Goal: Navigation & Orientation: Find specific page/section

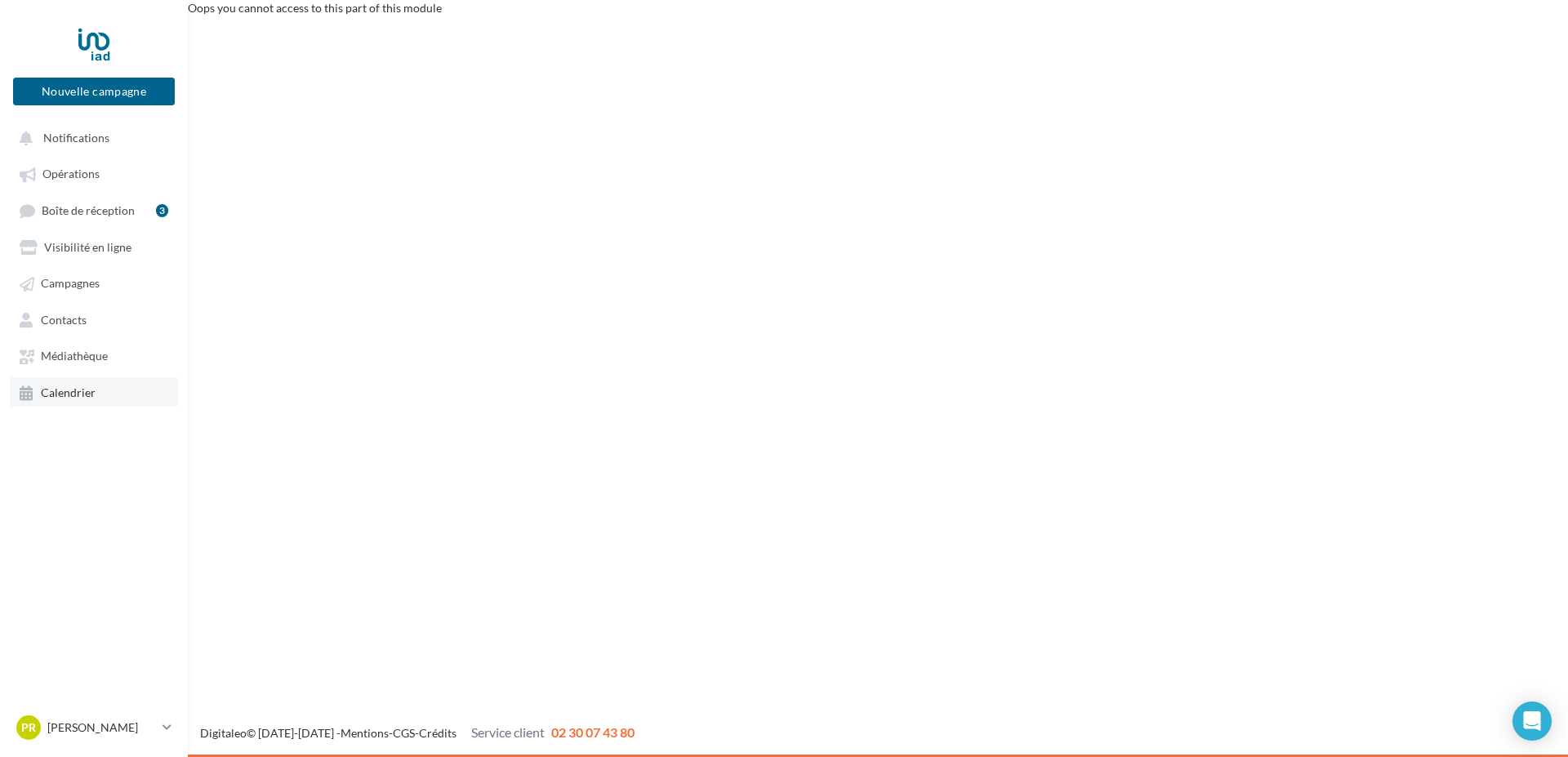
click at [90, 388] on span "Calendrier" at bounding box center [67, 392] width 55 height 14
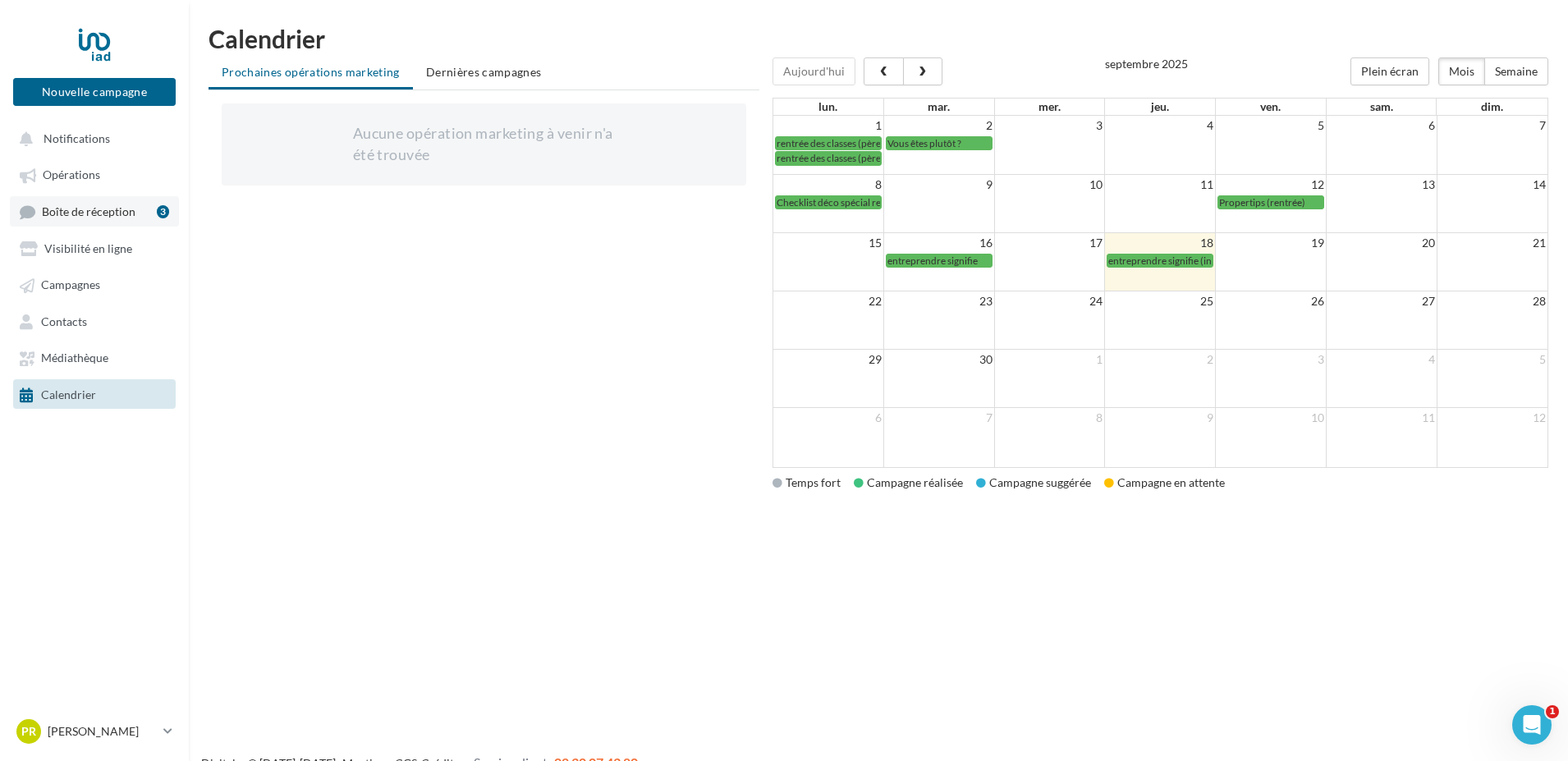
click at [90, 214] on span "Boîte de réception" at bounding box center [88, 211] width 94 height 14
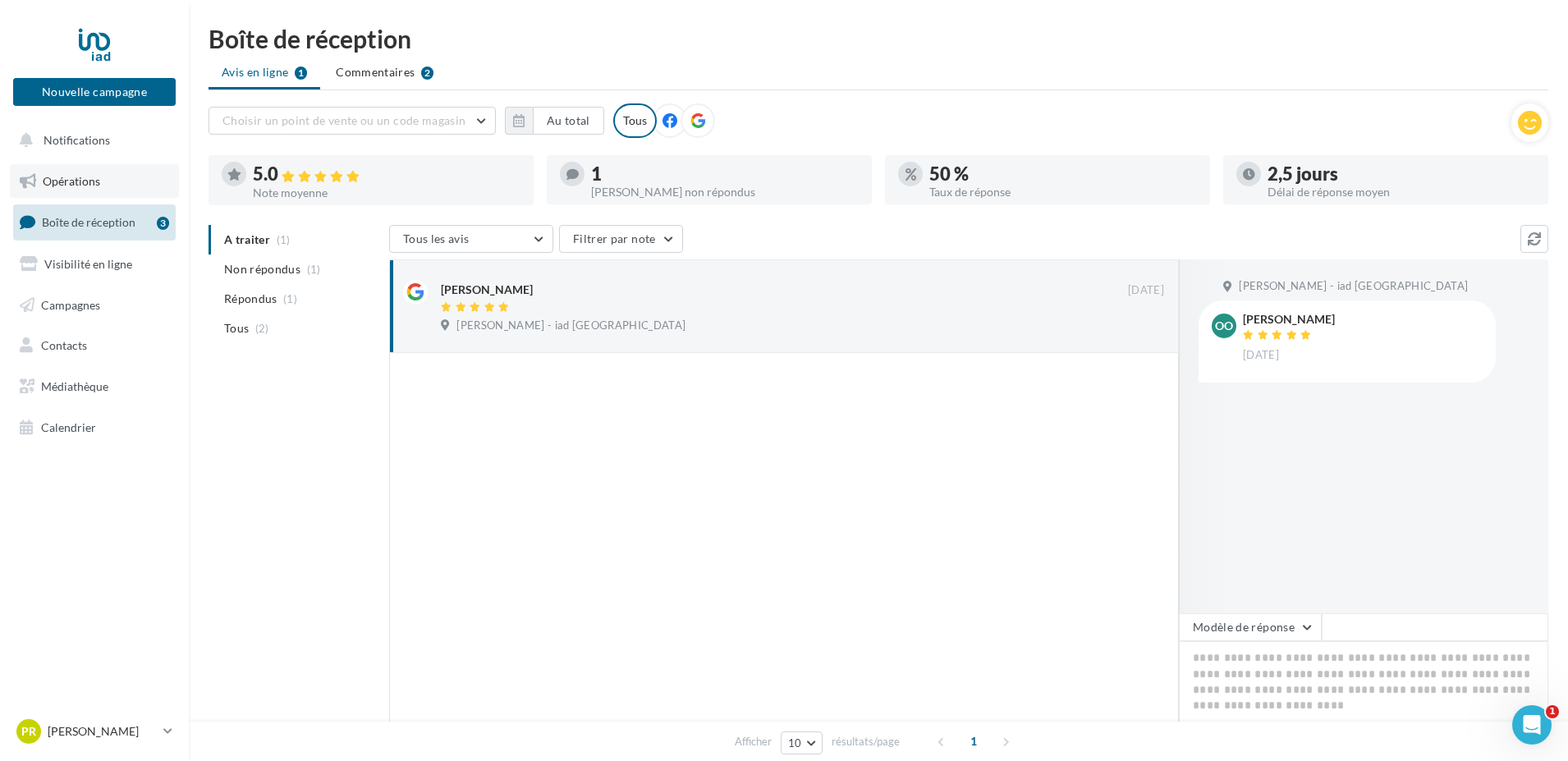
click at [92, 178] on span "Opérations" at bounding box center [71, 181] width 57 height 14
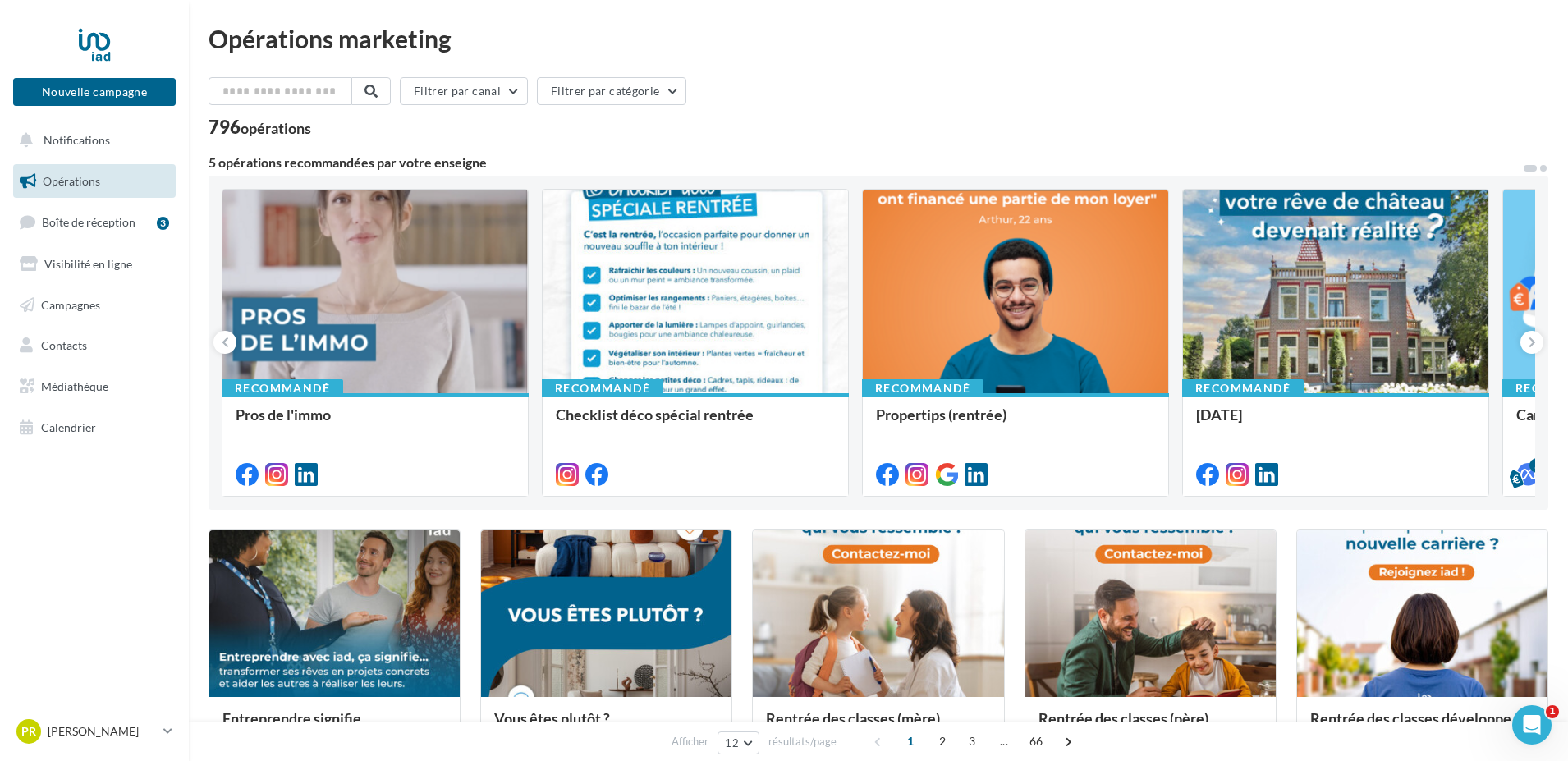
drag, startPoint x: 1530, startPoint y: 167, endPoint x: 1541, endPoint y: 167, distance: 11.0
click at [1541, 167] on div at bounding box center [1535, 167] width 26 height 16
click at [1541, 167] on span at bounding box center [1544, 168] width 7 height 7
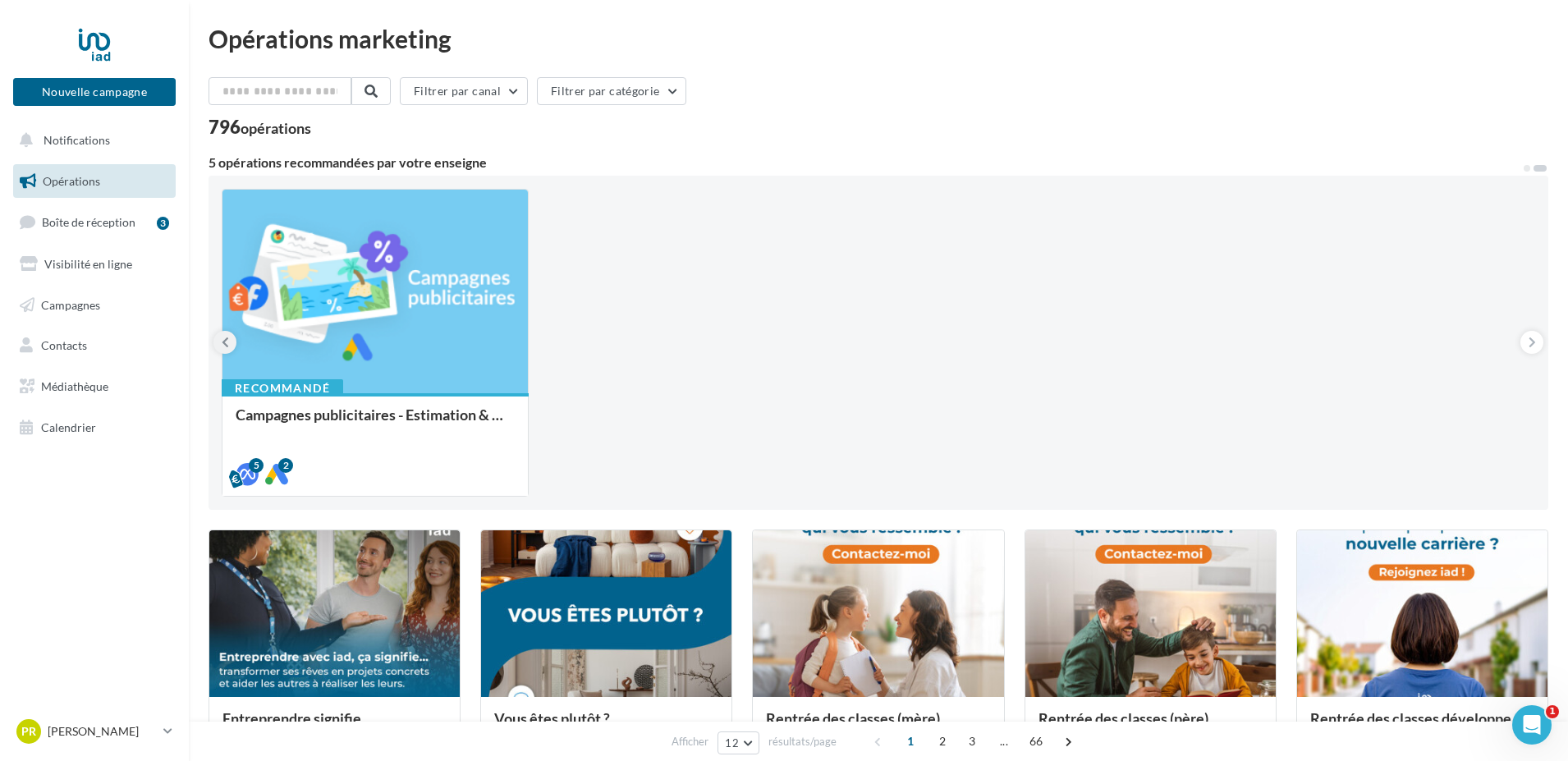
click at [223, 338] on icon at bounding box center [226, 342] width 8 height 16
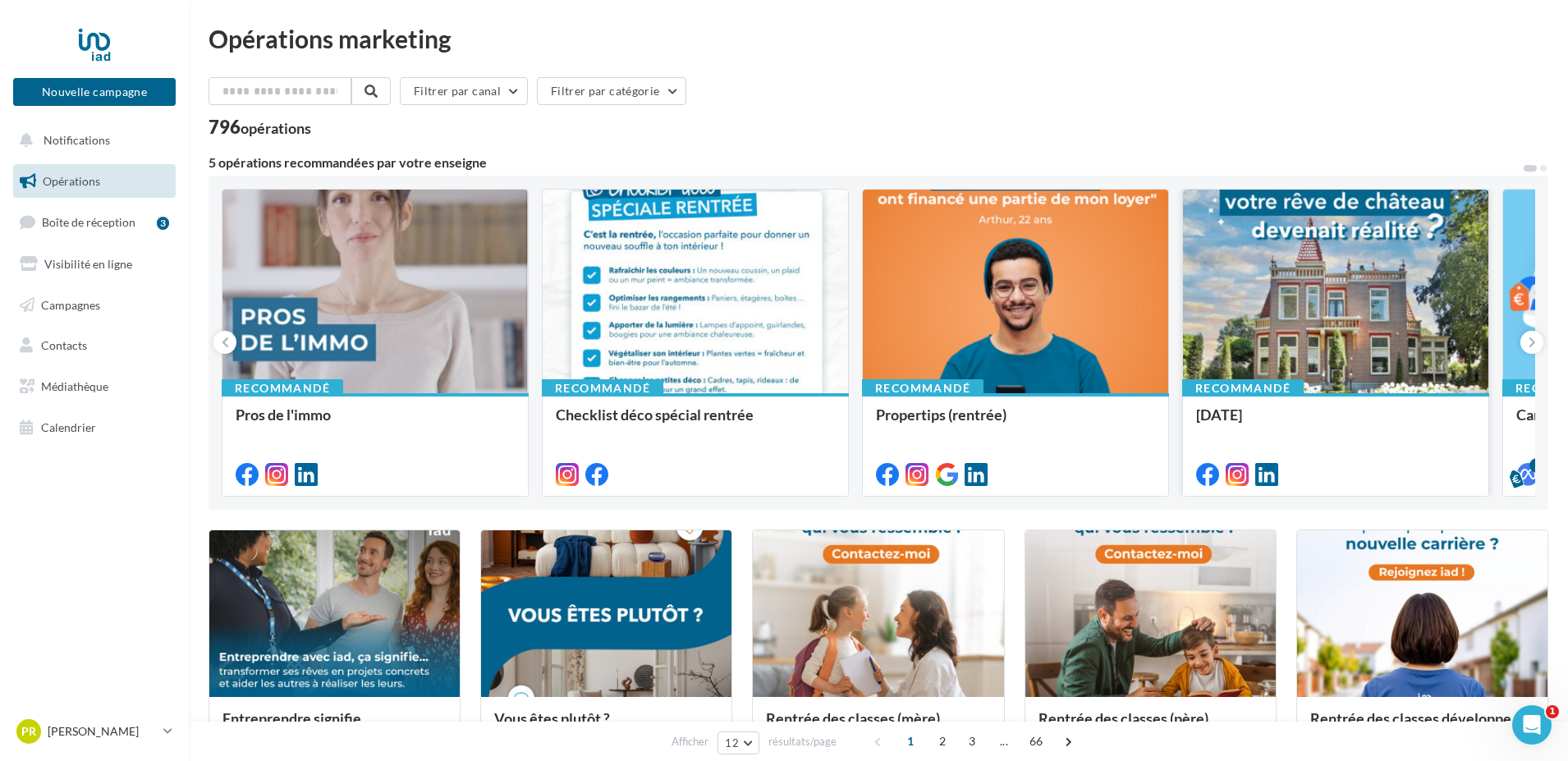
click at [1300, 307] on div at bounding box center [1335, 293] width 305 height 206
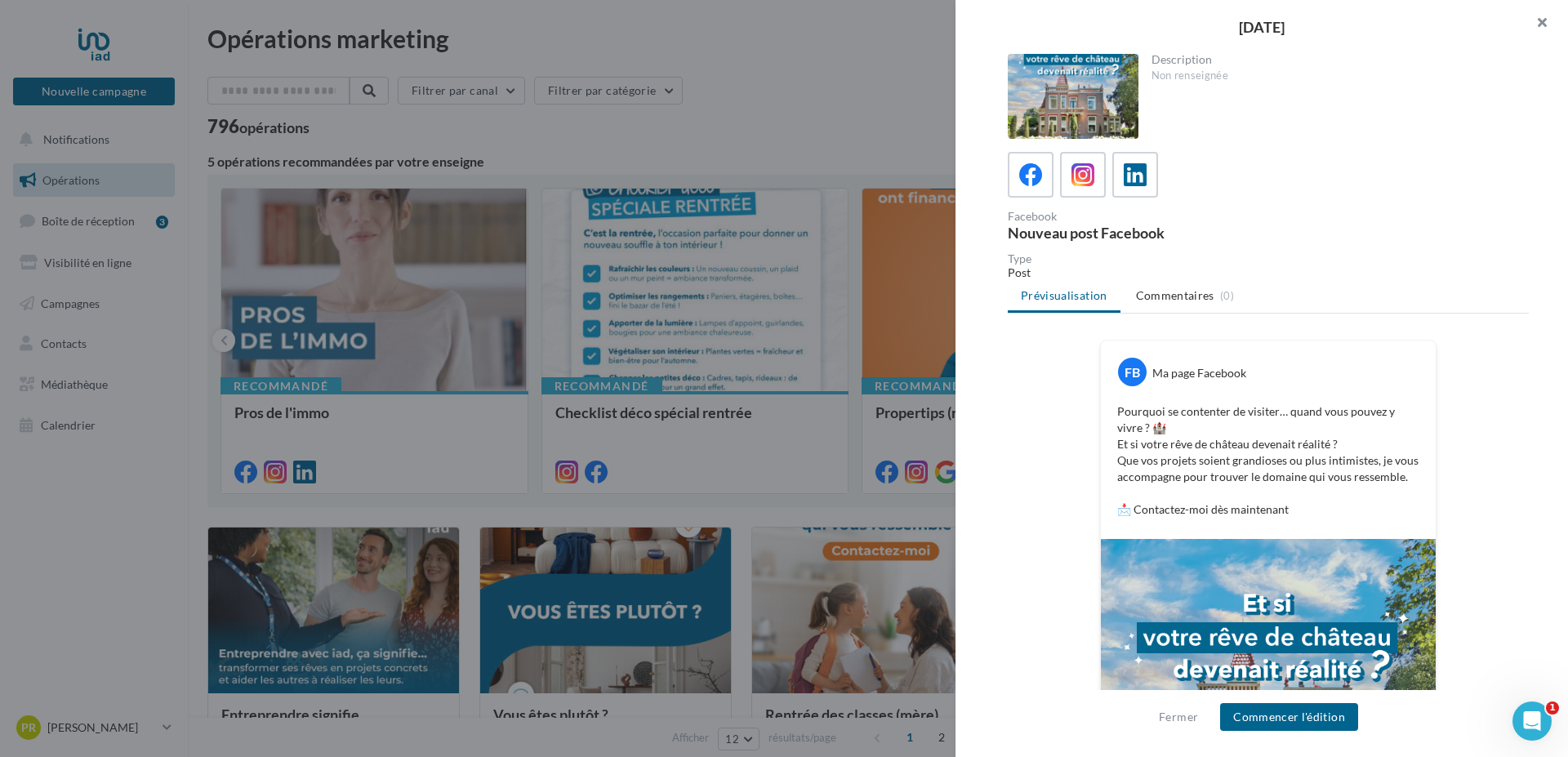
click at [1546, 15] on button "button" at bounding box center [1535, 24] width 66 height 49
